Goal: Find specific page/section: Find specific page/section

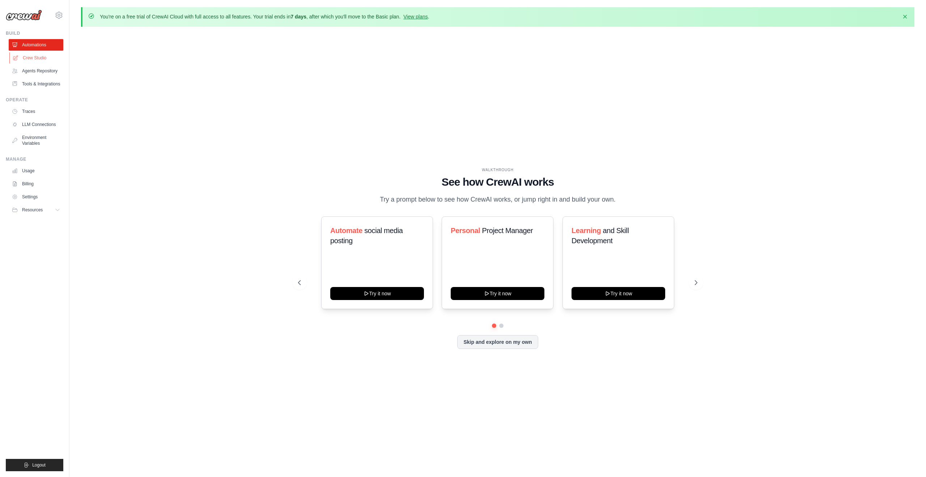
click at [23, 54] on link "Crew Studio" at bounding box center [36, 58] width 55 height 12
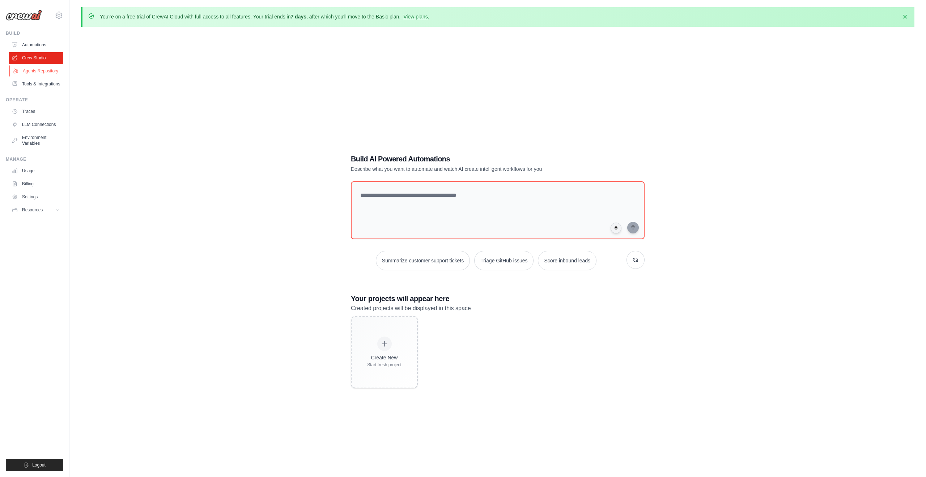
click at [43, 71] on link "Agents Repository" at bounding box center [36, 71] width 55 height 12
